Goal: Task Accomplishment & Management: Manage account settings

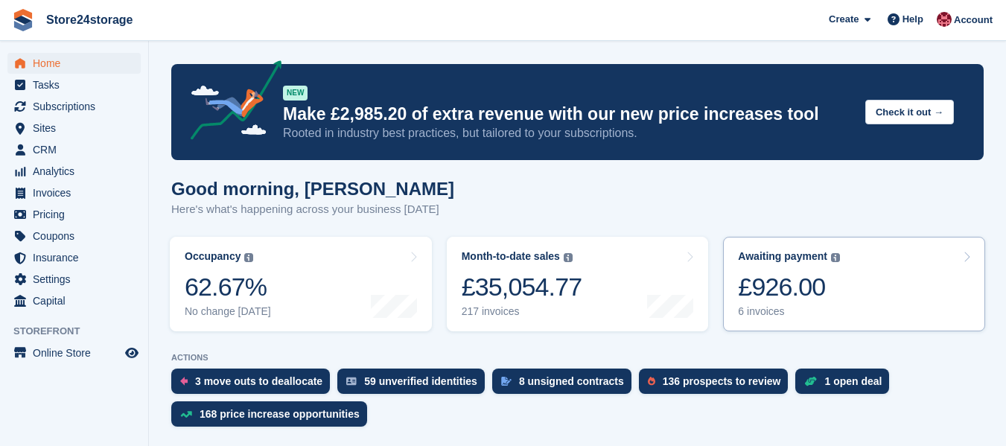
click at [810, 294] on div "£926.00" at bounding box center [789, 287] width 102 height 31
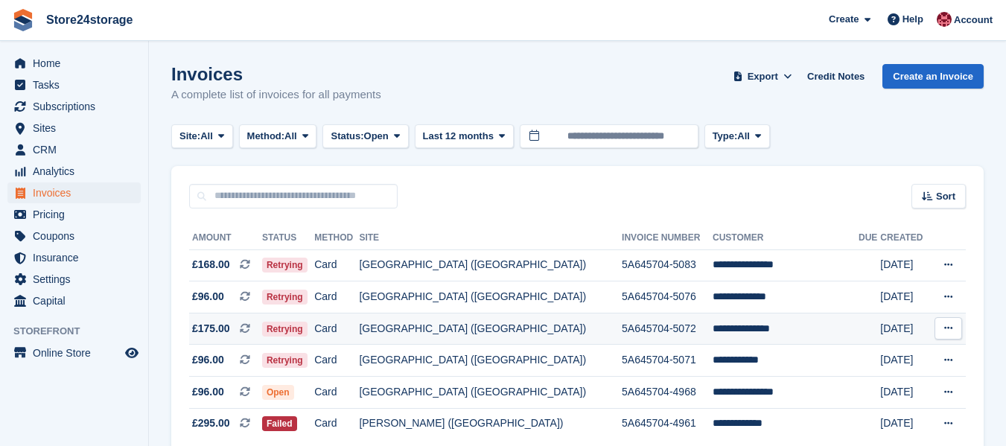
scroll to position [68, 0]
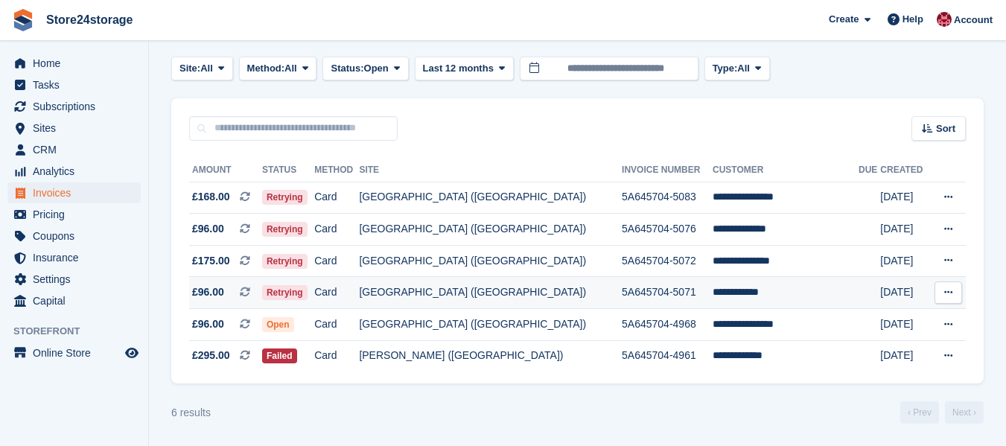
click at [947, 293] on icon at bounding box center [948, 292] width 8 height 10
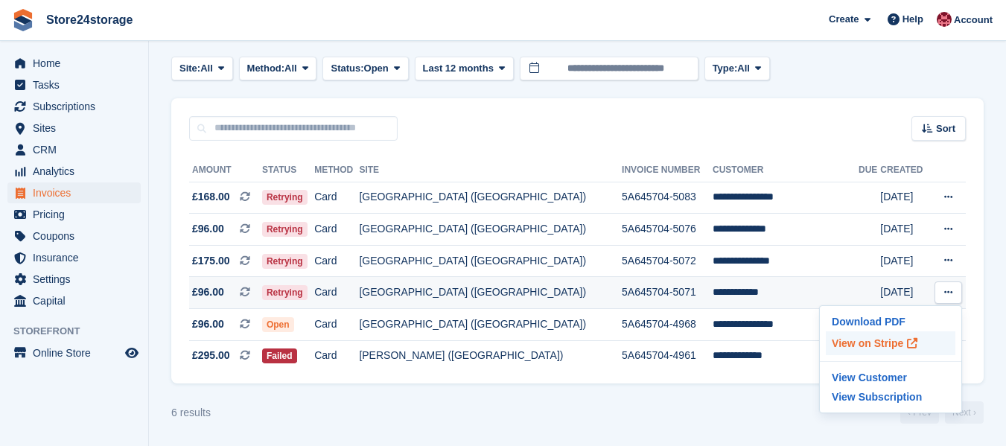
click at [872, 341] on p "View on Stripe" at bounding box center [890, 343] width 130 height 24
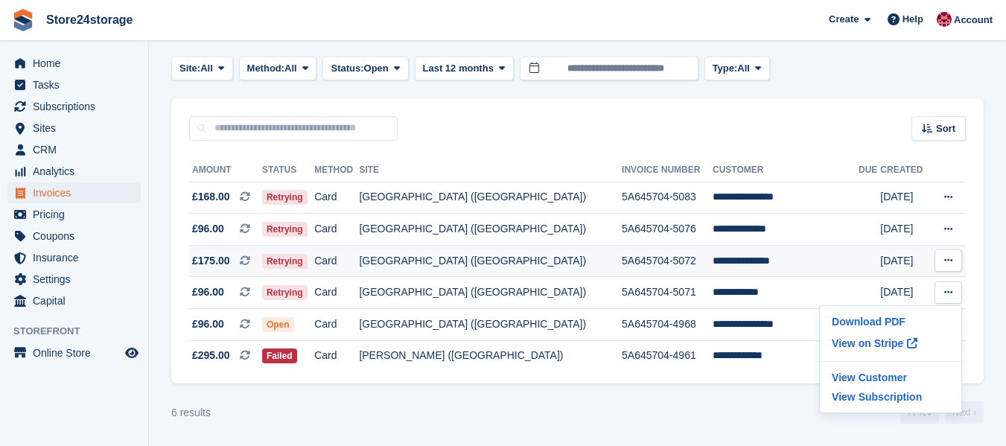
click at [946, 261] on icon at bounding box center [948, 260] width 8 height 10
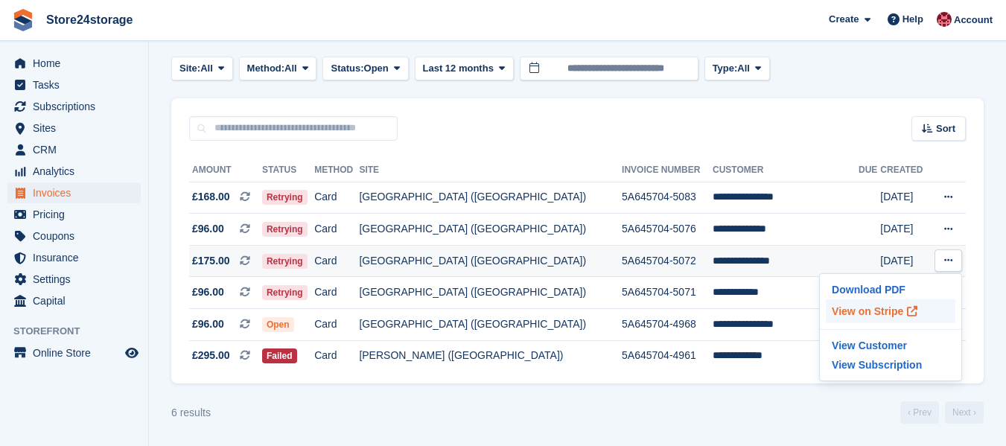
click at [884, 310] on p "View on Stripe" at bounding box center [890, 311] width 130 height 24
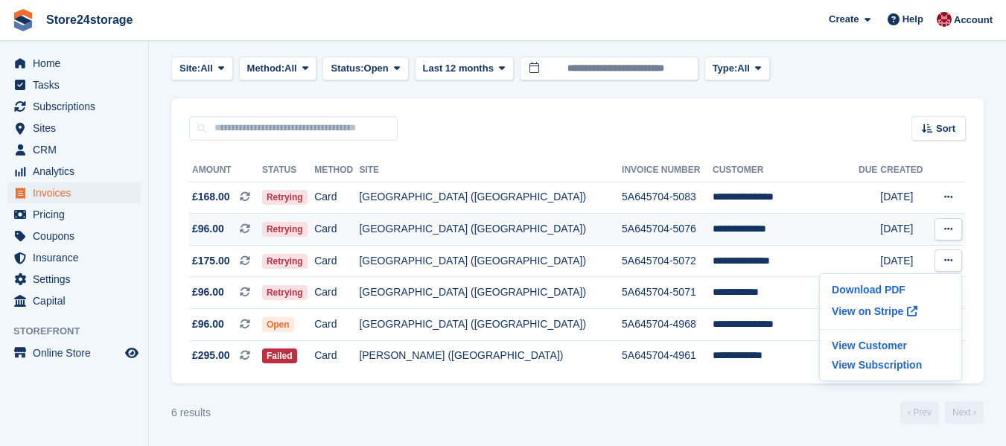
click at [948, 228] on icon at bounding box center [948, 229] width 8 height 10
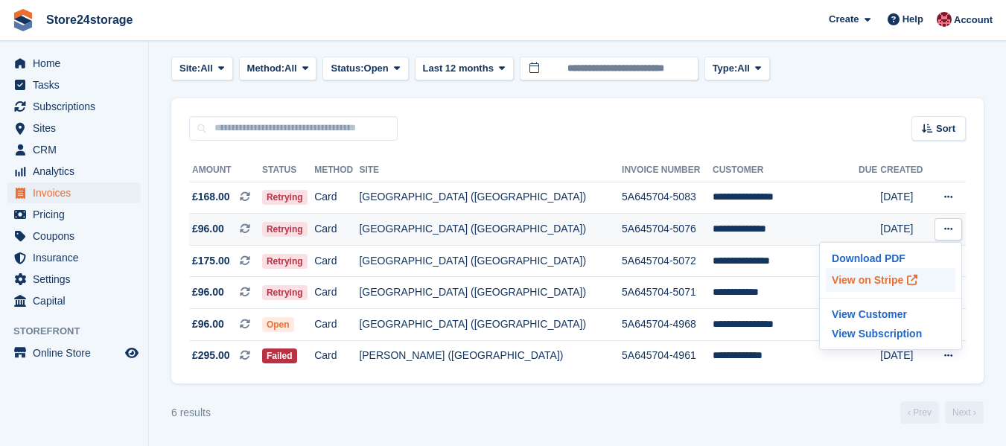
click at [889, 279] on p "View on Stripe" at bounding box center [890, 280] width 130 height 24
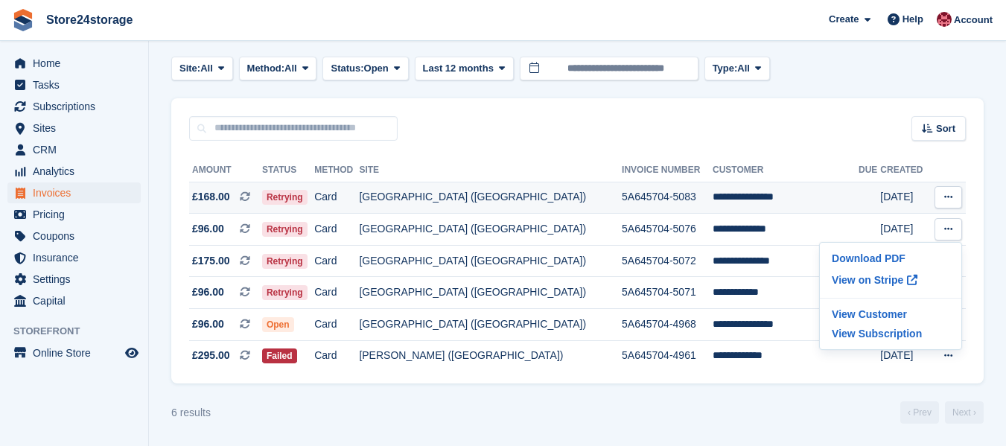
click at [947, 198] on icon at bounding box center [948, 197] width 8 height 10
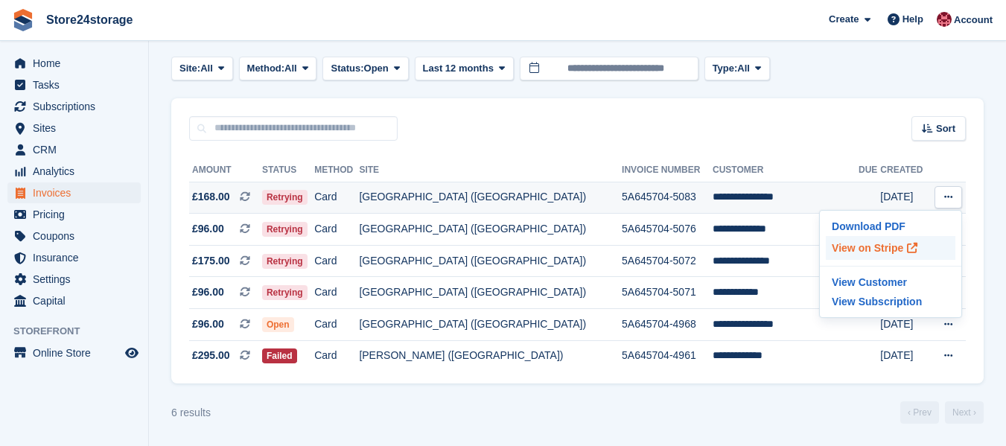
click at [848, 249] on p "View on Stripe" at bounding box center [890, 248] width 130 height 24
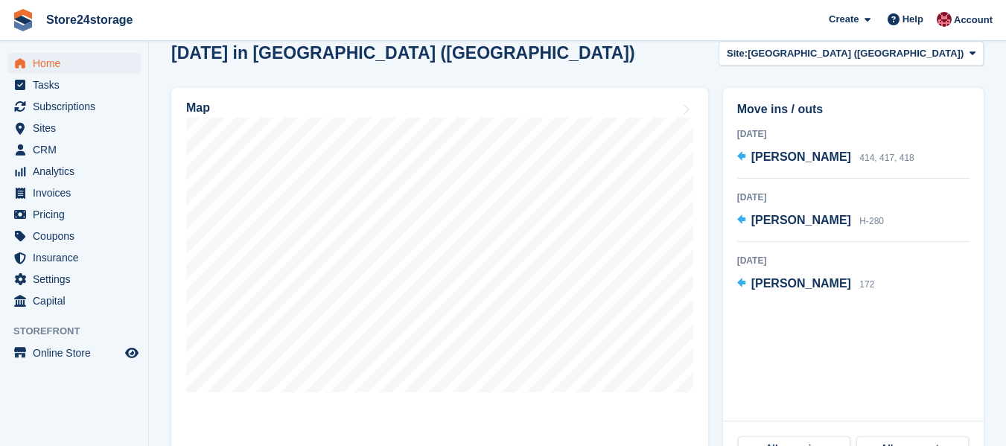
scroll to position [447, 0]
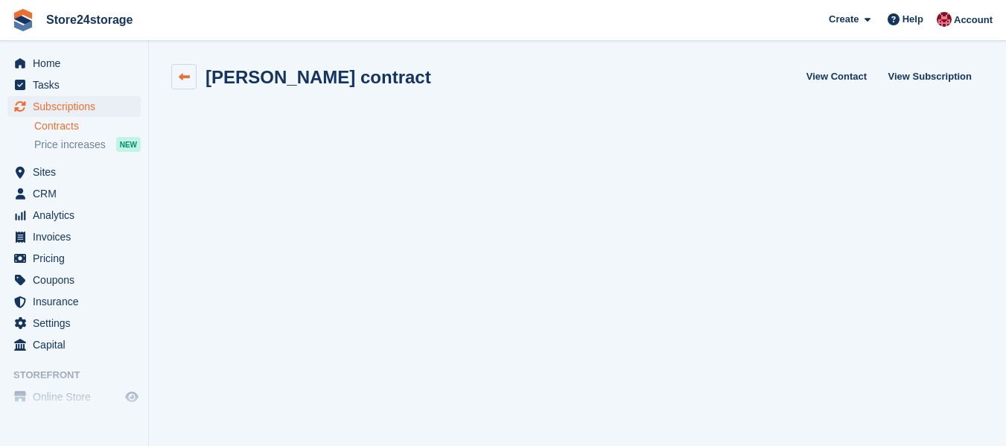
click at [188, 76] on icon at bounding box center [184, 76] width 11 height 11
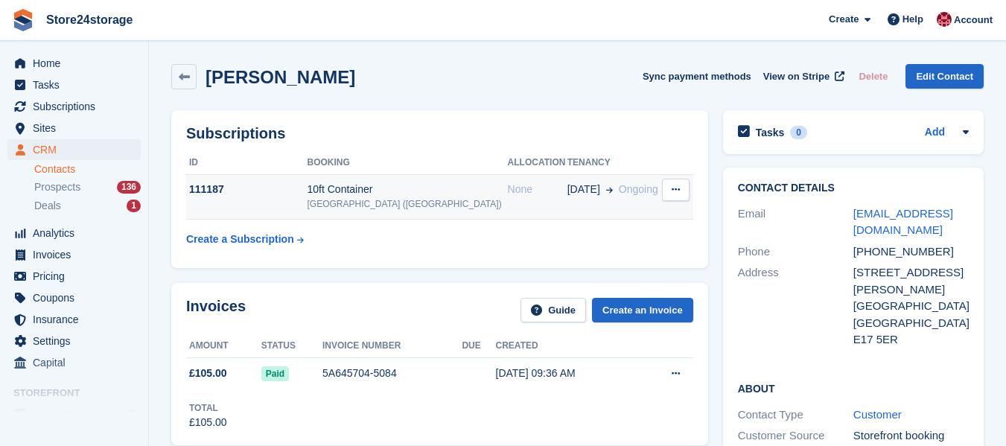
click at [508, 188] on div "None" at bounding box center [538, 190] width 60 height 16
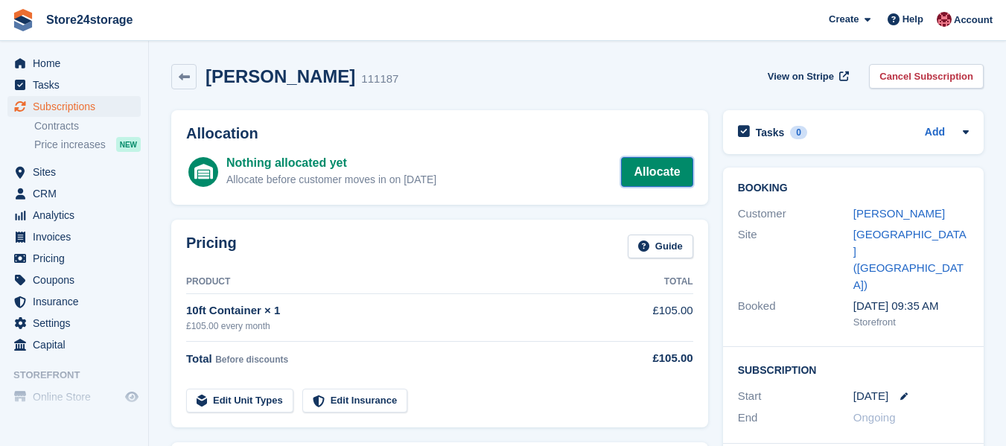
click at [648, 176] on link "Allocate" at bounding box center [656, 172] width 71 height 30
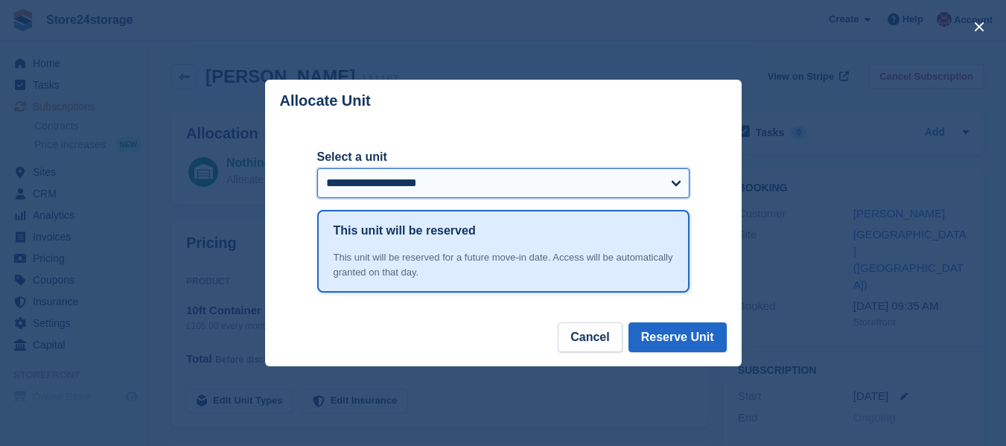
click at [678, 179] on select "**********" at bounding box center [503, 183] width 372 height 30
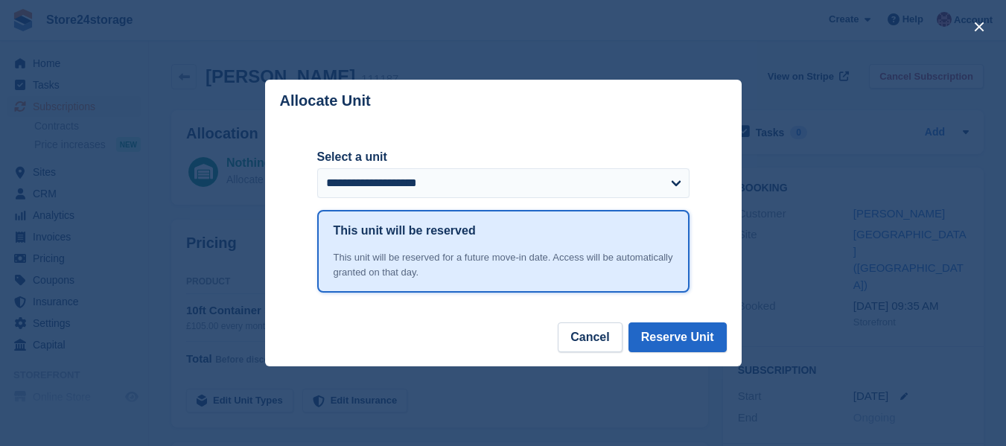
click at [784, 247] on div "close" at bounding box center [503, 223] width 1006 height 446
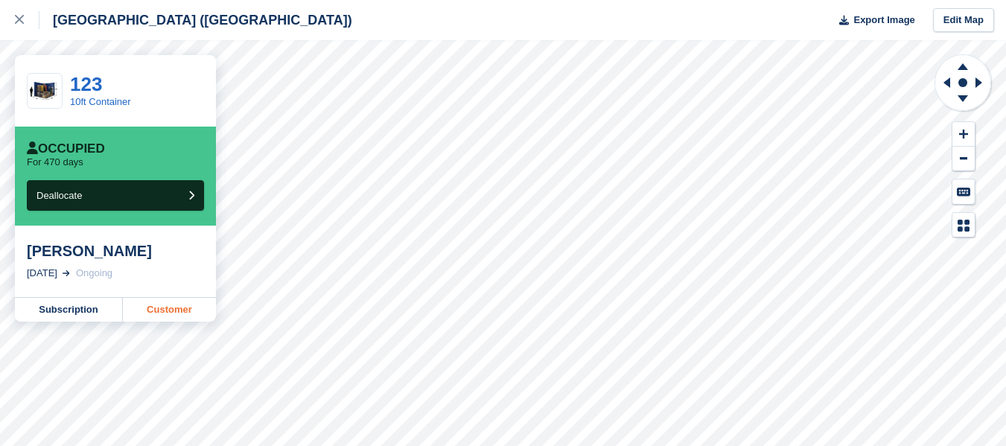
click at [172, 314] on link "Customer" at bounding box center [169, 310] width 93 height 24
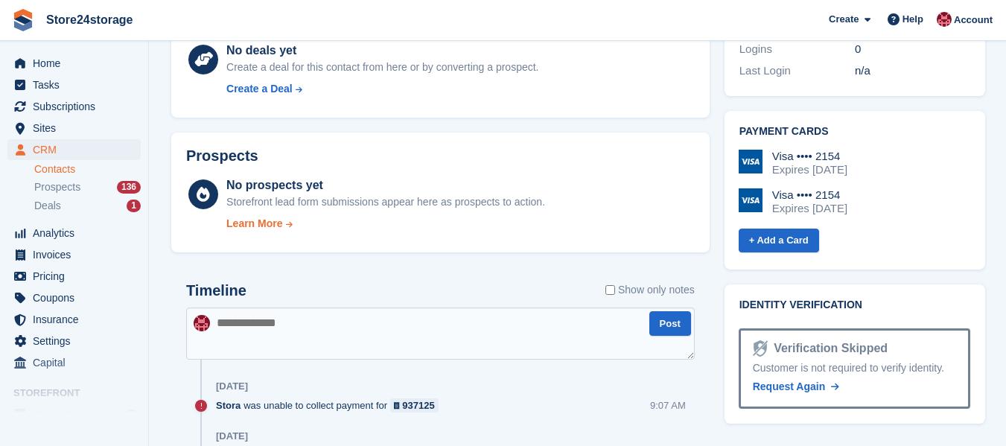
scroll to position [595, 0]
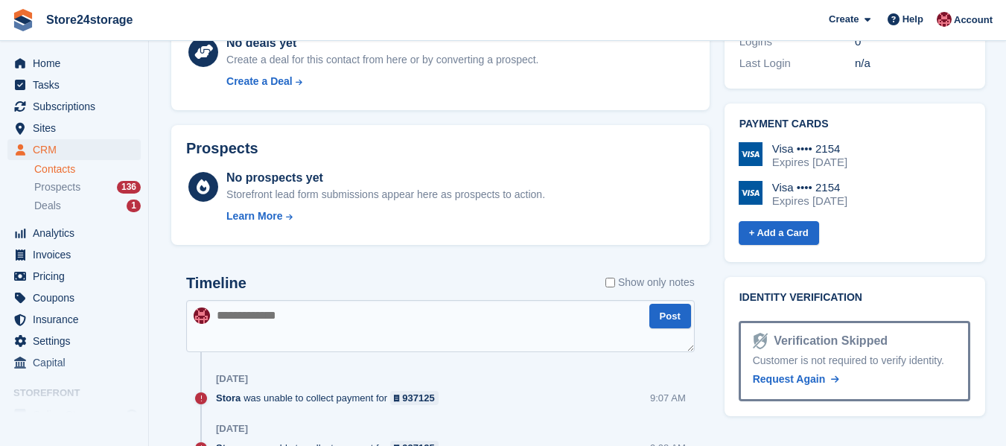
click at [407, 327] on textarea at bounding box center [440, 326] width 508 height 52
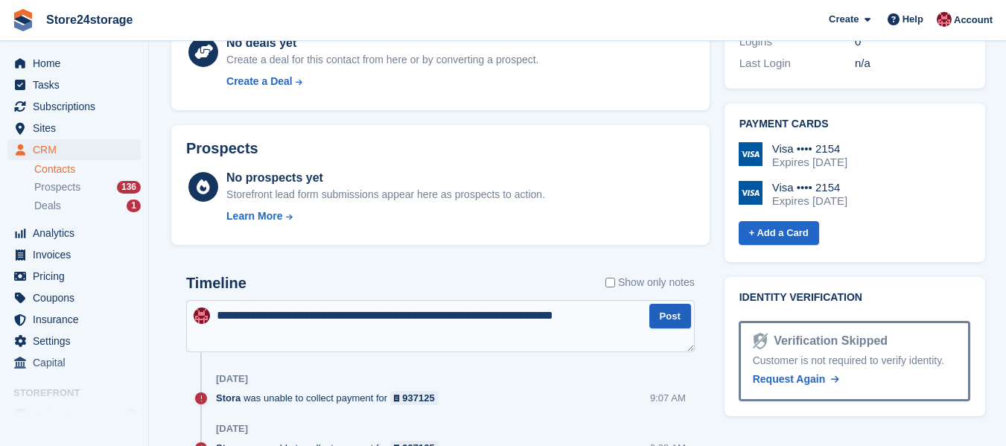
type textarea "**********"
click at [661, 319] on button "Post" at bounding box center [670, 316] width 42 height 25
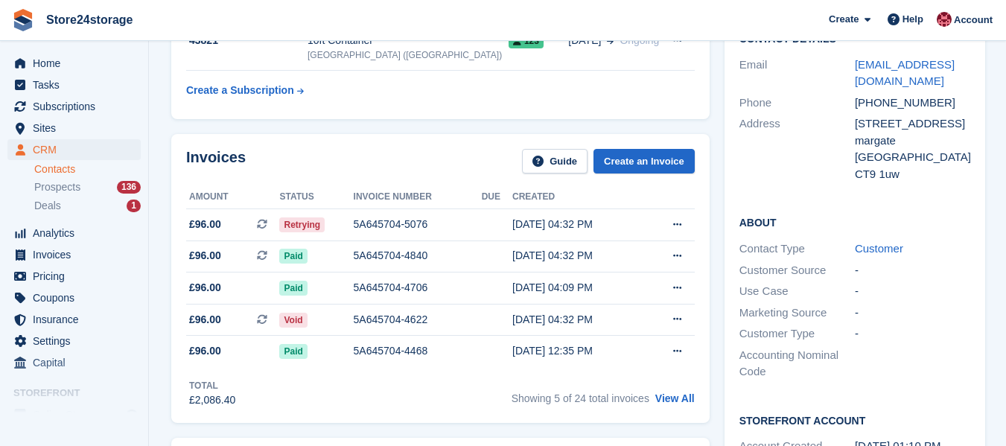
scroll to position [0, 0]
